Goal: Information Seeking & Learning: Learn about a topic

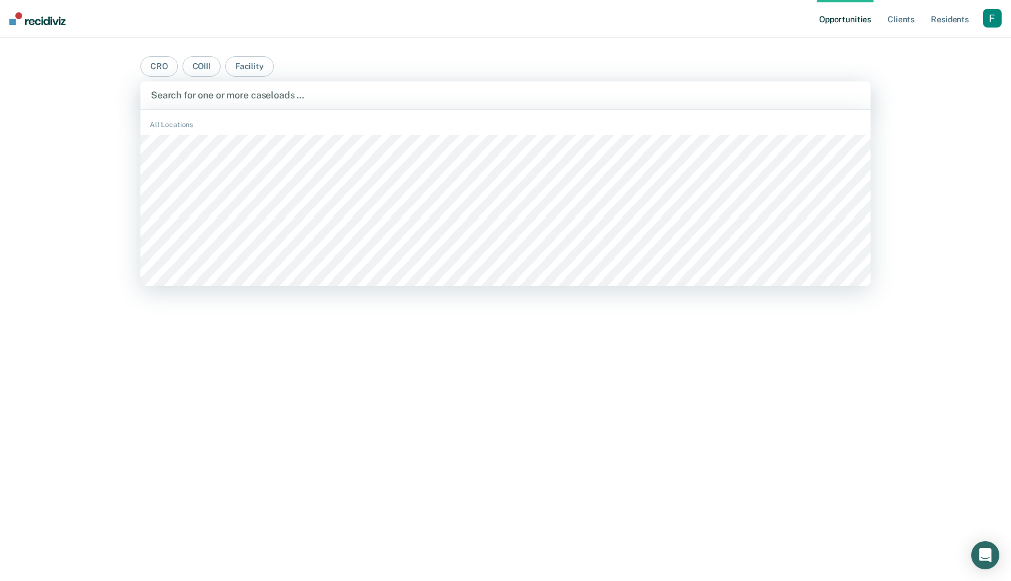
click at [518, 95] on div at bounding box center [505, 94] width 709 height 13
click at [988, 17] on div "button" at bounding box center [992, 18] width 19 height 19
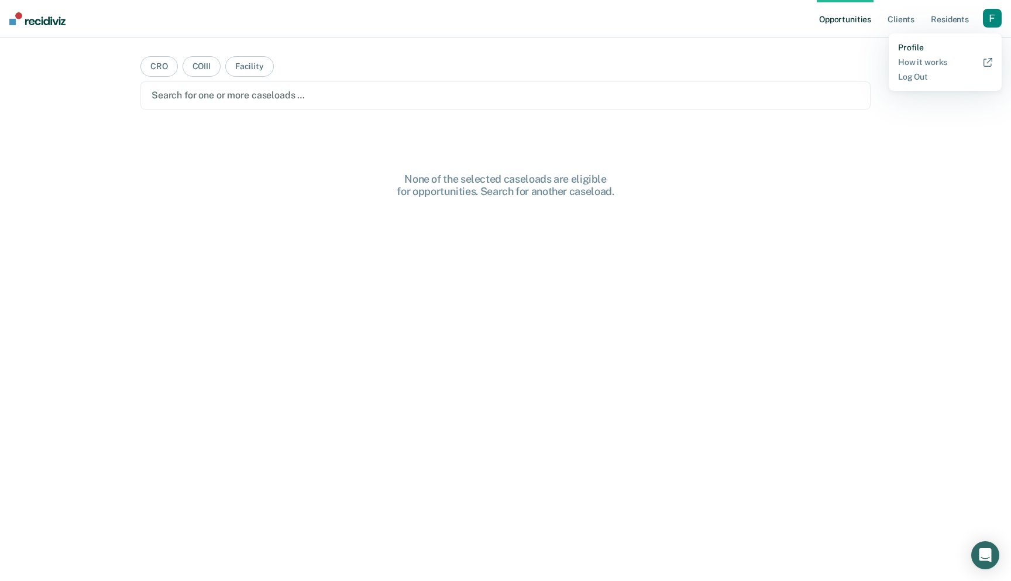
click at [912, 50] on link "Profile" at bounding box center [945, 48] width 94 height 10
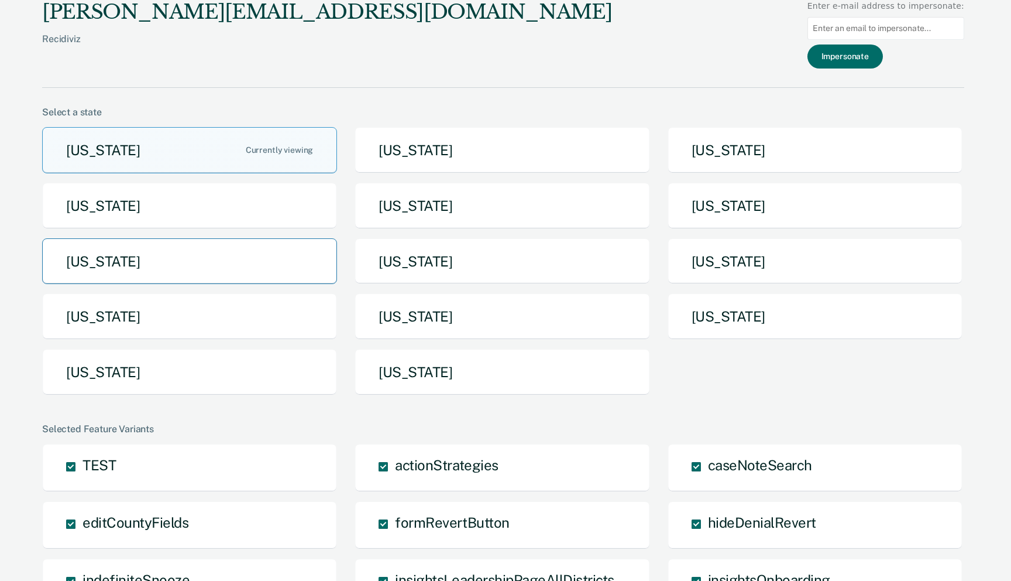
click at [270, 259] on button "[US_STATE]" at bounding box center [189, 261] width 295 height 46
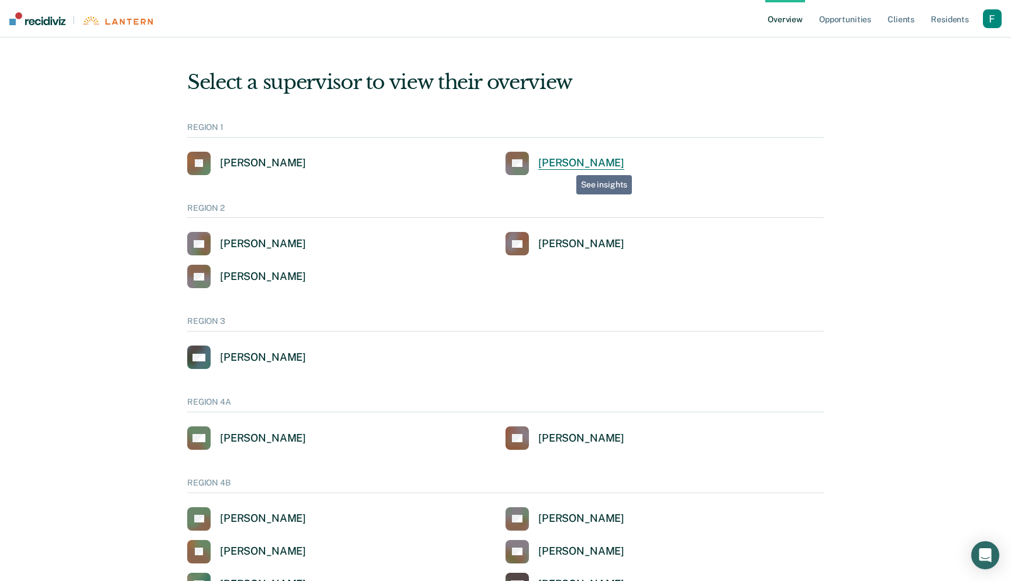
click at [567, 163] on div "[PERSON_NAME]" at bounding box center [581, 162] width 86 height 13
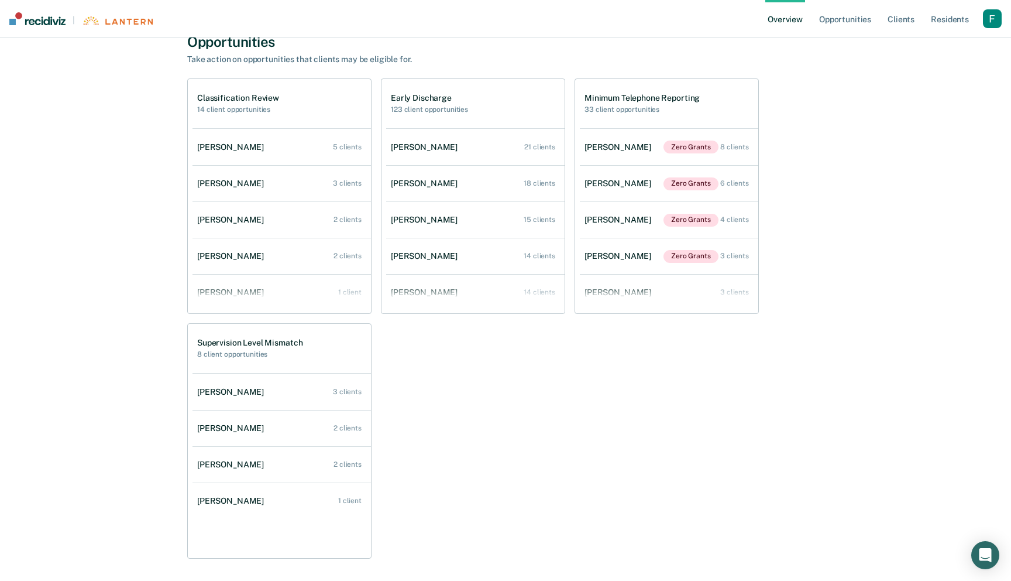
scroll to position [174, 0]
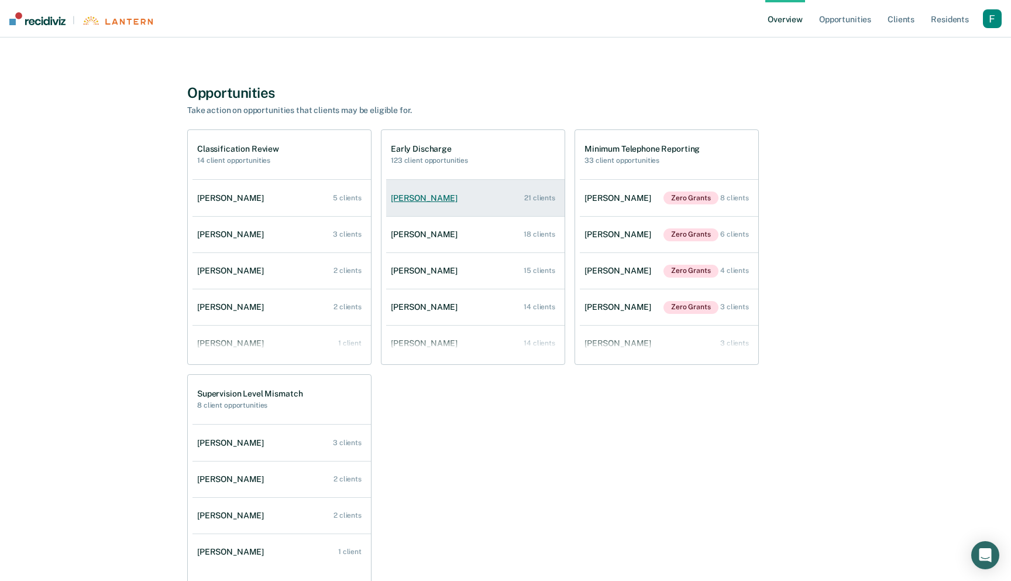
click at [500, 212] on link "[PERSON_NAME] 21 clients" at bounding box center [475, 197] width 179 height 33
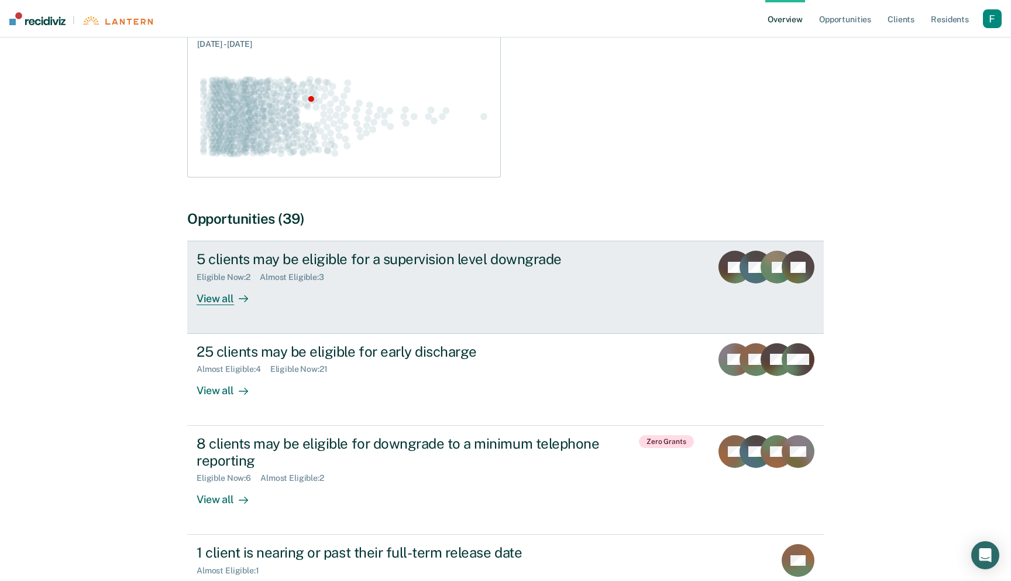
scroll to position [183, 0]
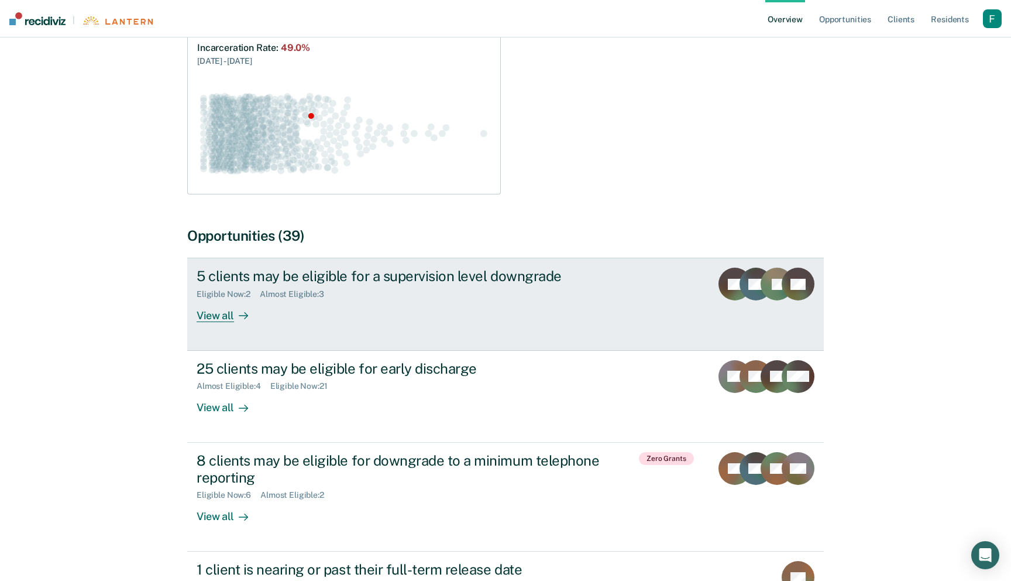
click at [535, 302] on div "5 clients may be eligible for a supervision level downgrade Eligible Now : 2 Al…" at bounding box center [416, 294] width 439 height 54
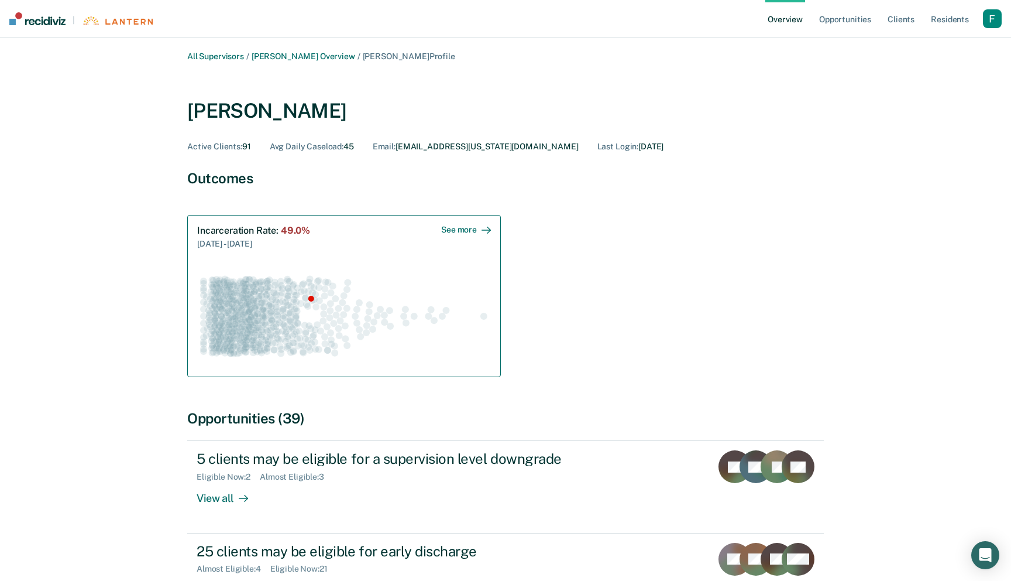
click at [462, 307] on icon "Swarm plot of all incarceration rates in the state for ALL caseloads, highlight…" at bounding box center [344, 315] width 294 height 103
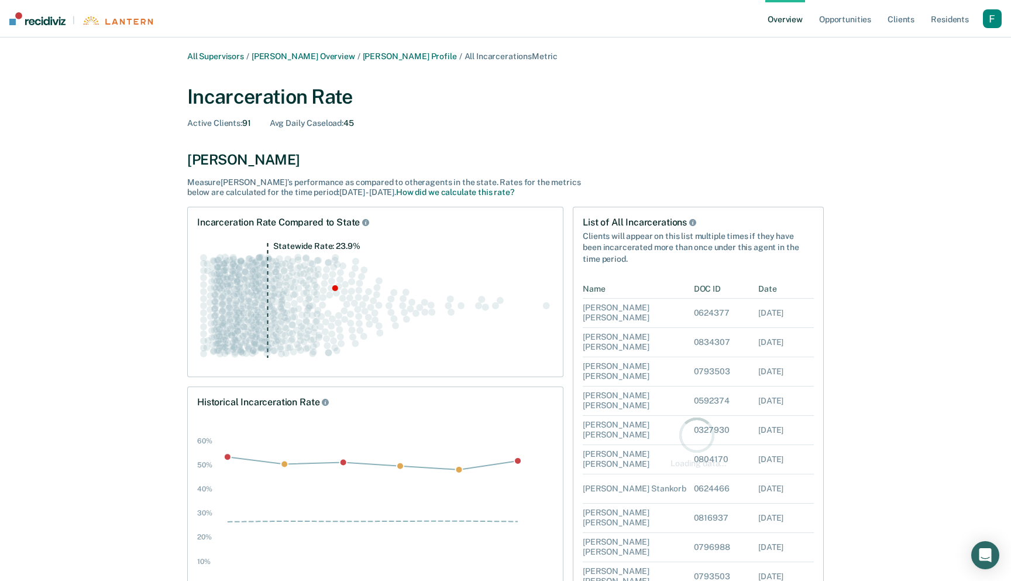
scroll to position [325, 231]
click at [697, 446] on div "0804170" at bounding box center [726, 459] width 65 height 29
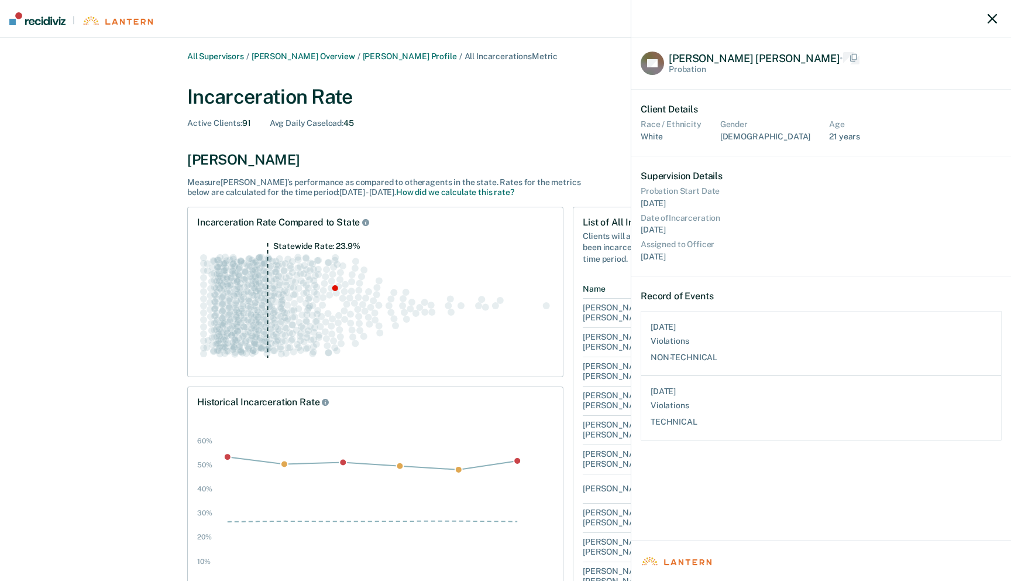
scroll to position [129, 360]
click at [990, 15] on icon "button" at bounding box center [992, 18] width 9 height 9
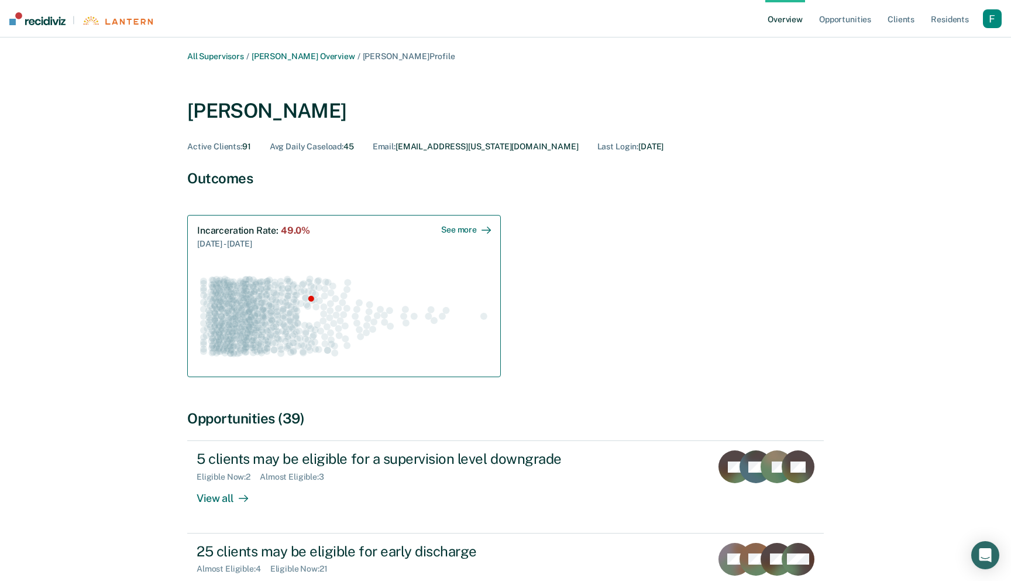
click at [331, 299] on icon "Swarm plot of all incarceration rates in the state for ALL caseloads, highlight…" at bounding box center [344, 315] width 294 height 103
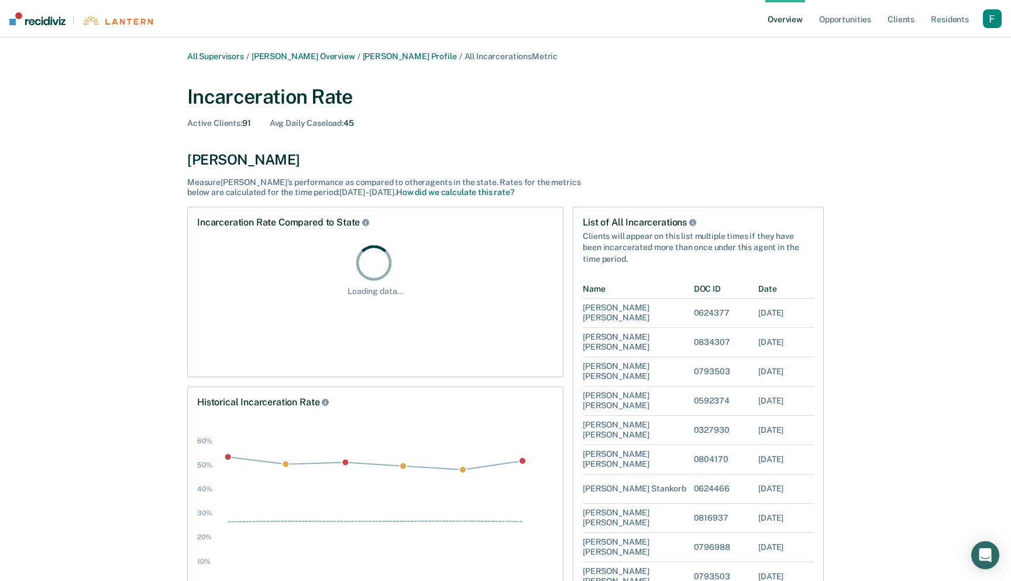
scroll to position [325, 231]
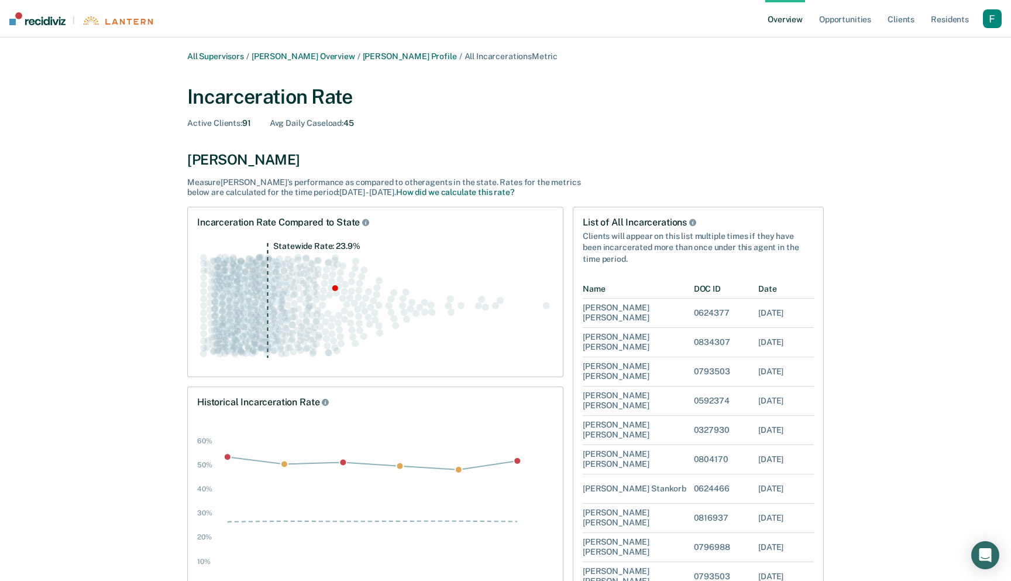
click at [48, 21] on img at bounding box center [37, 18] width 56 height 13
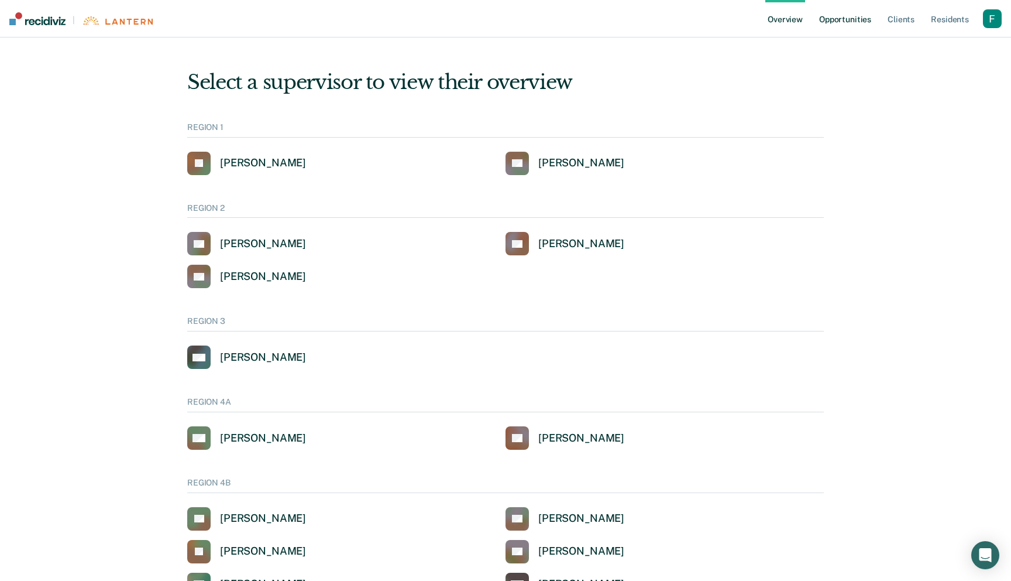
click at [848, 23] on link "Opportunities" at bounding box center [845, 18] width 57 height 37
click at [234, 169] on div "[PERSON_NAME]" at bounding box center [263, 162] width 86 height 13
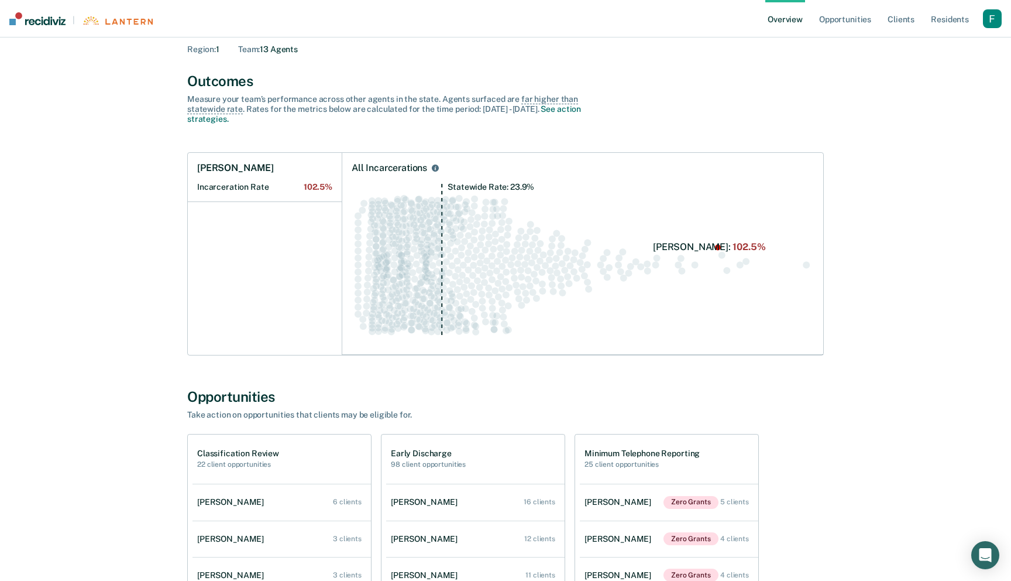
scroll to position [33, 0]
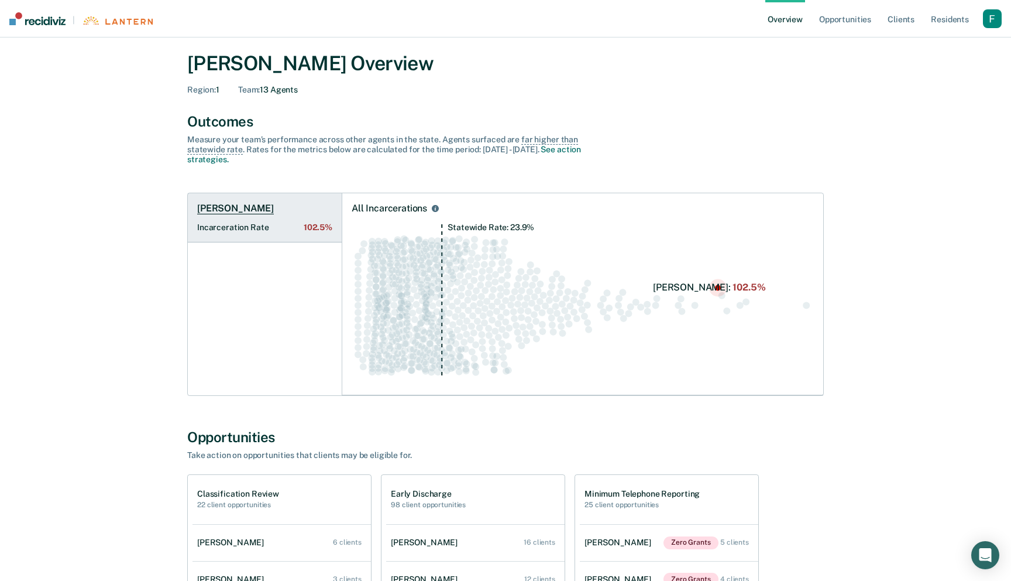
click at [305, 232] on span "102.5%" at bounding box center [318, 227] width 29 height 10
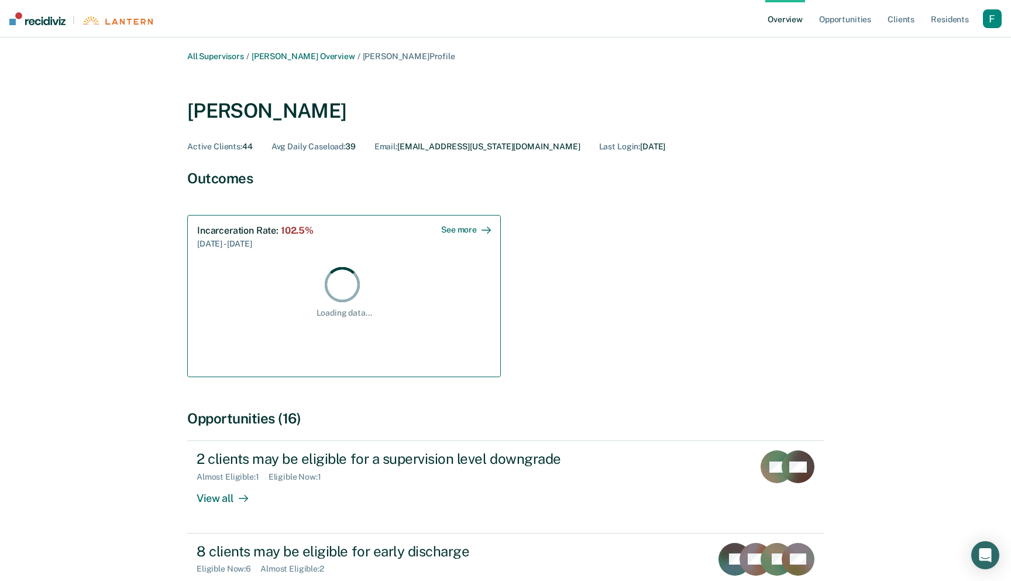
click at [402, 293] on div "Loading data..." at bounding box center [344, 291] width 294 height 54
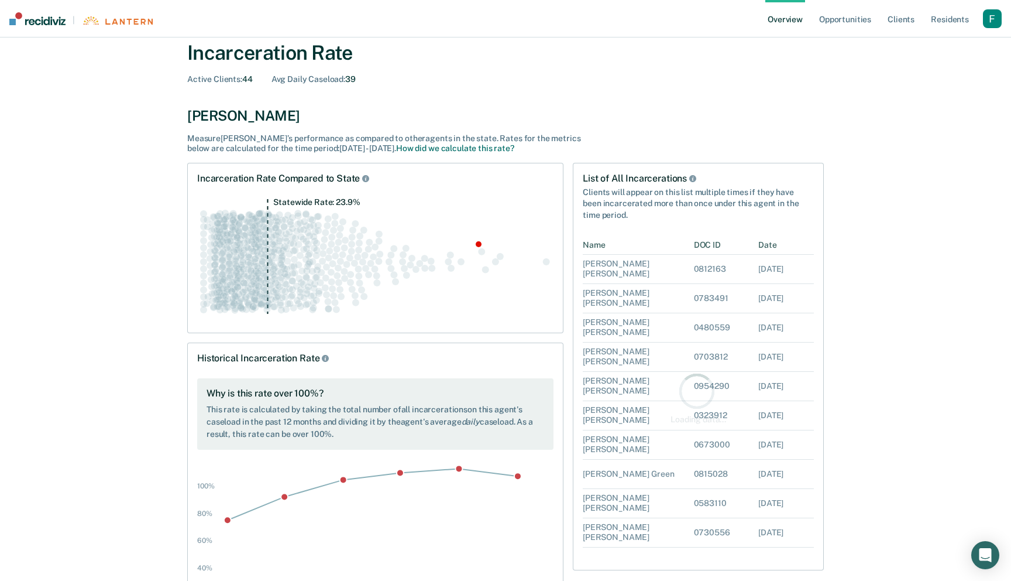
scroll to position [47, 0]
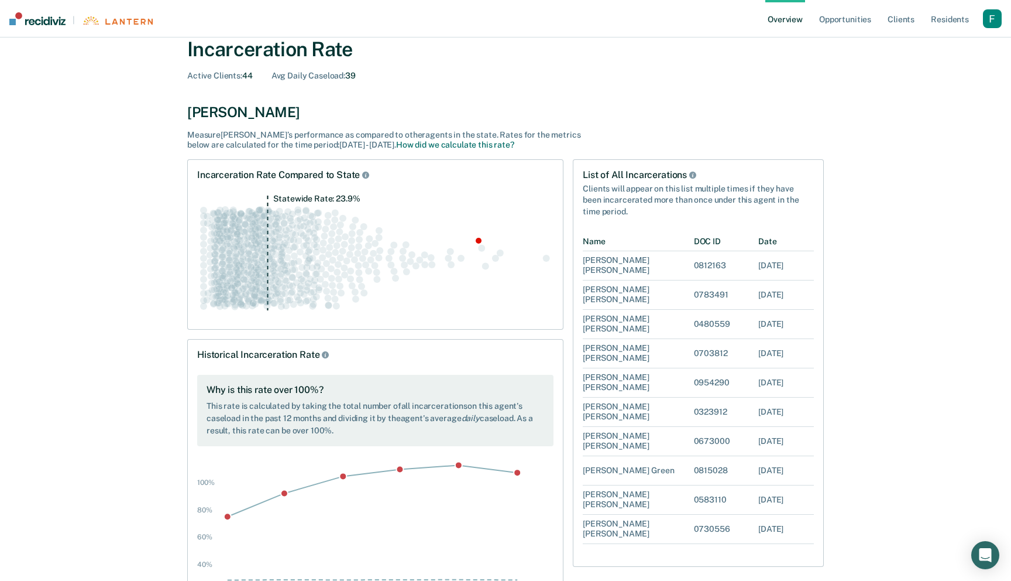
drag, startPoint x: 468, startPoint y: 427, endPoint x: 468, endPoint y: 397, distance: 30.4
click at [468, 397] on div "Why is this rate over 100%? This rate is calculated by taking the total number …" at bounding box center [375, 410] width 356 height 71
click at [300, 445] on div "Why is this rate over 100%? This rate is calculated by taking the total number …" at bounding box center [375, 410] width 356 height 71
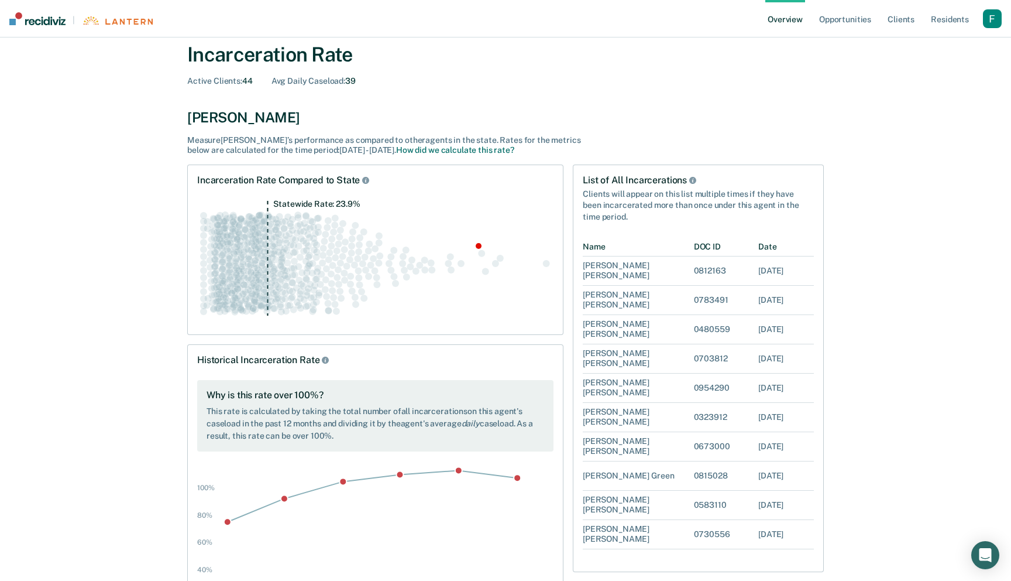
scroll to position [0, 0]
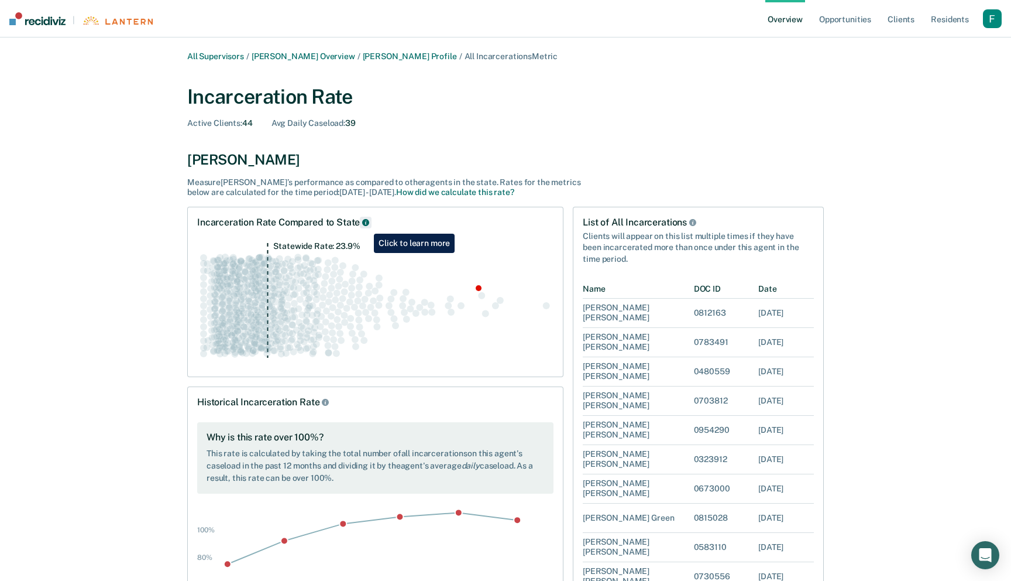
click at [365, 225] on icon "Rate Compared to State" at bounding box center [365, 222] width 7 height 7
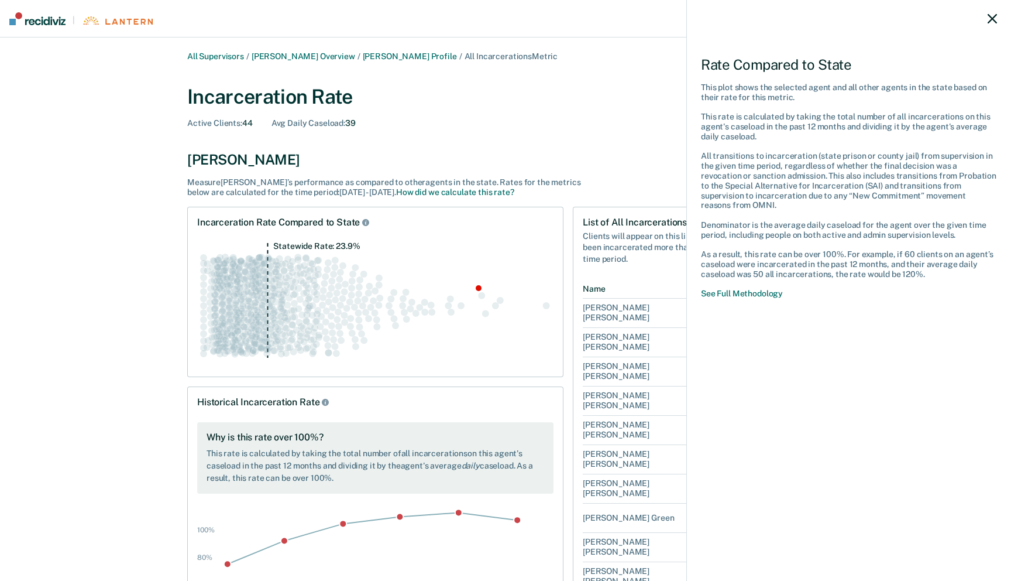
click at [465, 290] on div "Rate Compared to State This plot shows the selected agent and all other agents …" at bounding box center [505, 290] width 1011 height 581
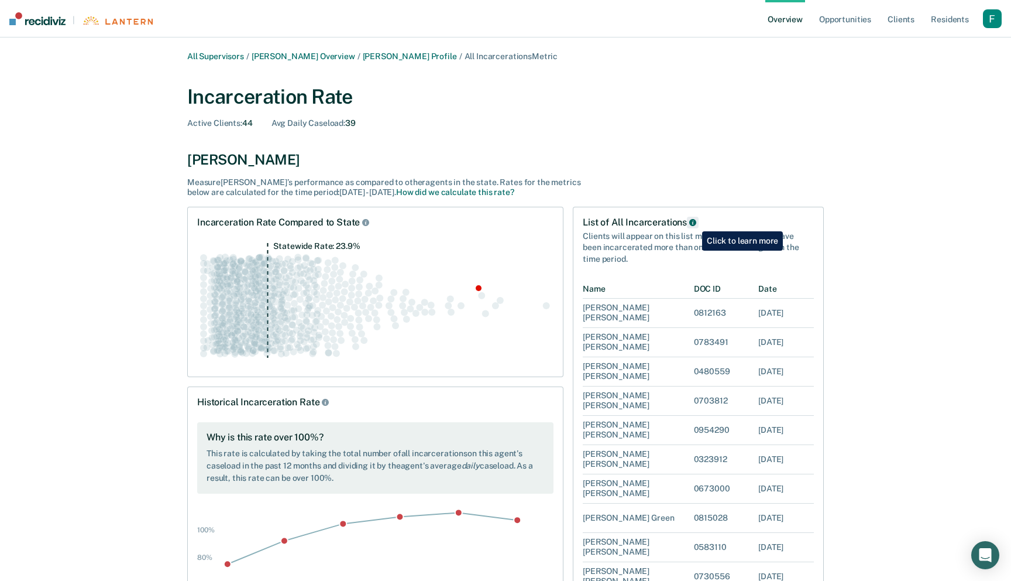
click at [694, 222] on icon "List of All Incarcerations" at bounding box center [693, 222] width 7 height 7
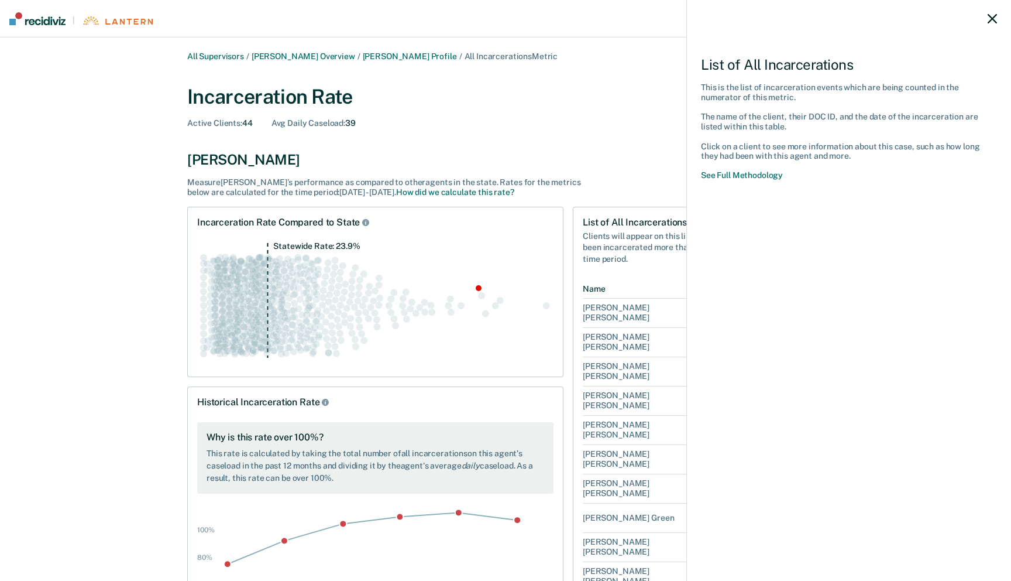
click at [644, 263] on div "List of All Incarcerations This is the list of incarceration events which are b…" at bounding box center [505, 290] width 1011 height 581
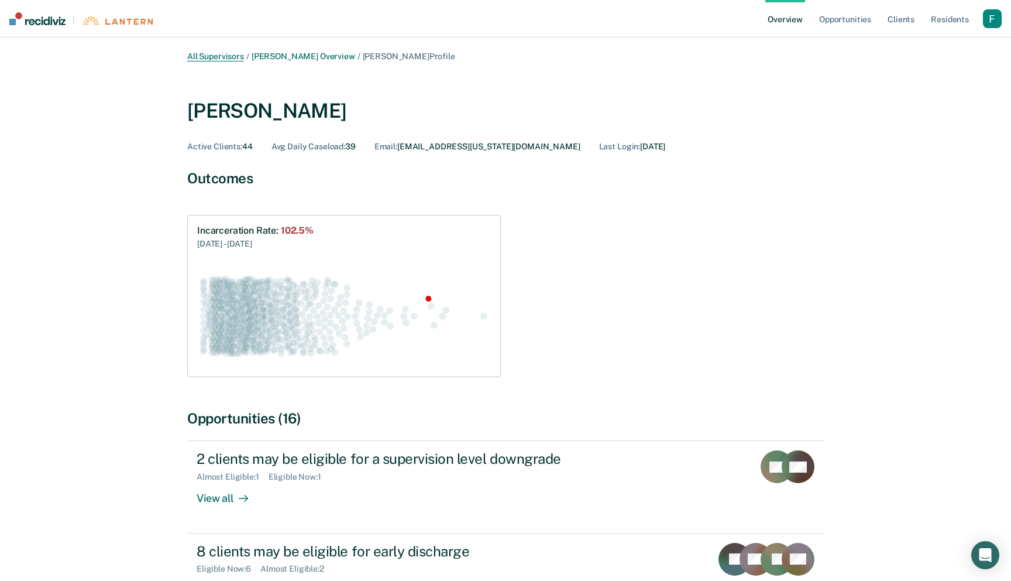
click at [219, 55] on link "All Supervisors" at bounding box center [215, 57] width 57 height 10
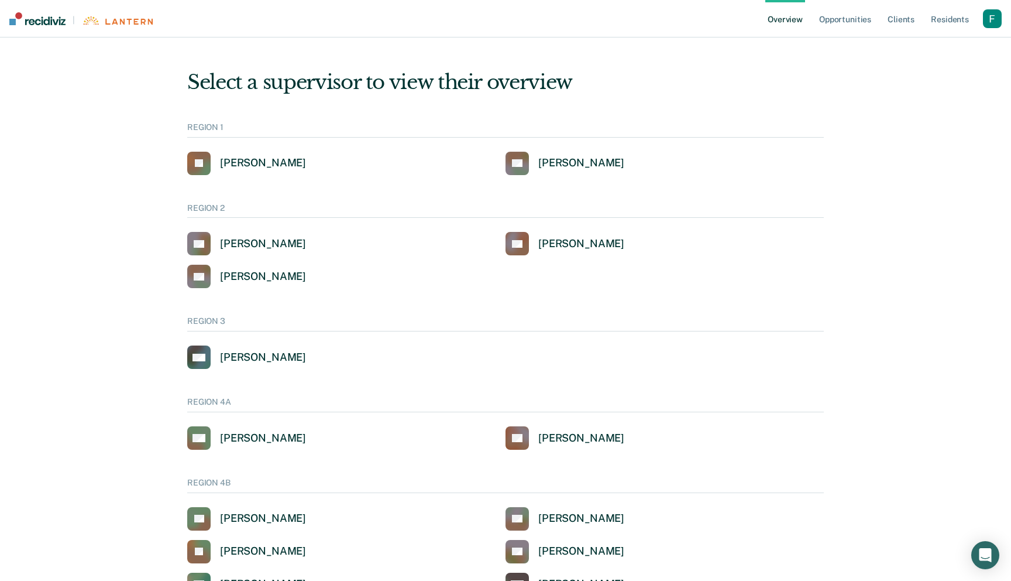
click at [54, 26] on nav "| Overview Opportunities Client s Resident s Profile How it works Log Out" at bounding box center [505, 18] width 1011 height 37
click at [54, 19] on img at bounding box center [37, 18] width 56 height 13
click at [583, 167] on div "[PERSON_NAME]" at bounding box center [581, 162] width 86 height 13
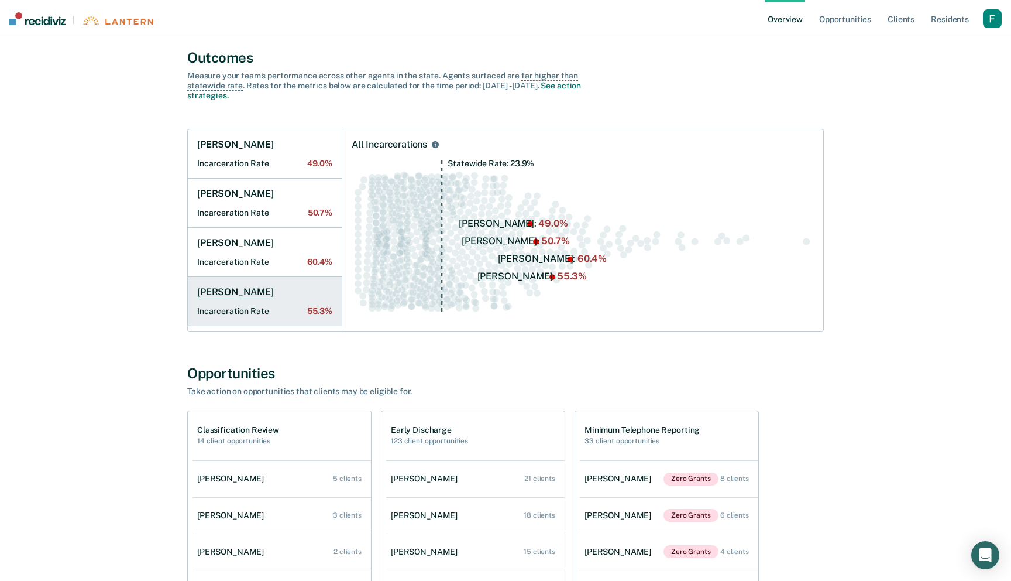
scroll to position [95, 0]
